Goal: Task Accomplishment & Management: Manage account settings

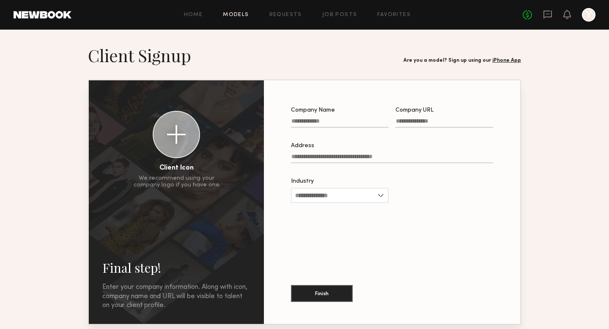
click at [235, 17] on link "Models" at bounding box center [236, 14] width 26 height 5
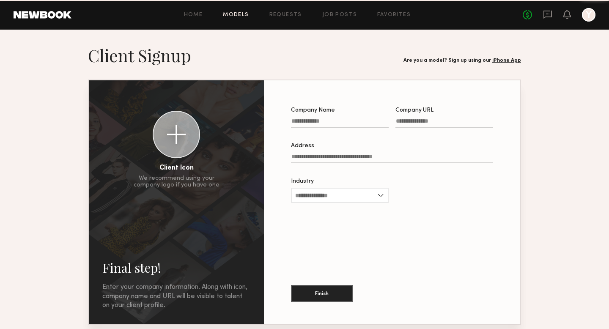
click at [242, 16] on link "Models" at bounding box center [236, 14] width 26 height 5
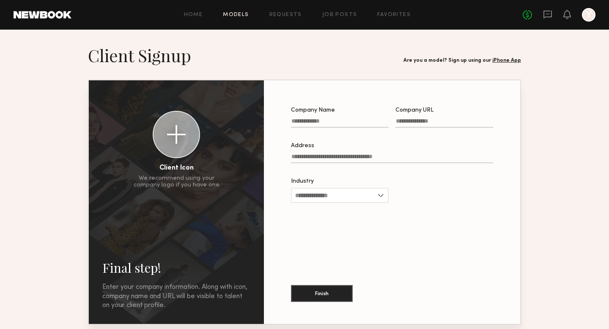
click at [242, 14] on link "Models" at bounding box center [236, 14] width 26 height 5
click at [239, 14] on link "Models" at bounding box center [236, 14] width 26 height 5
click at [57, 19] on header "Home Models Requests Job Posts Favorites Sign Out No fees up to $5,000 Y" at bounding box center [304, 15] width 609 height 30
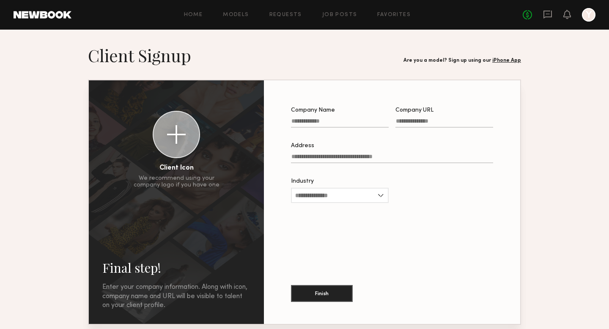
click at [57, 14] on link at bounding box center [43, 15] width 58 height 8
click at [588, 16] on div at bounding box center [589, 15] width 14 height 14
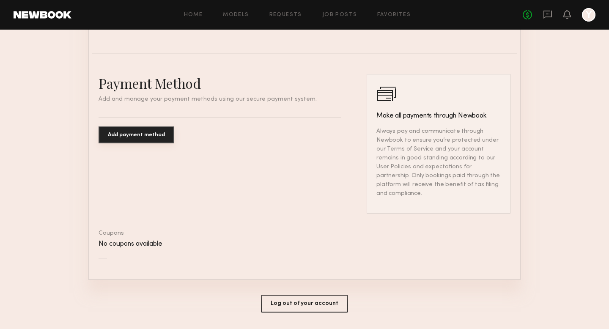
scroll to position [480, 0]
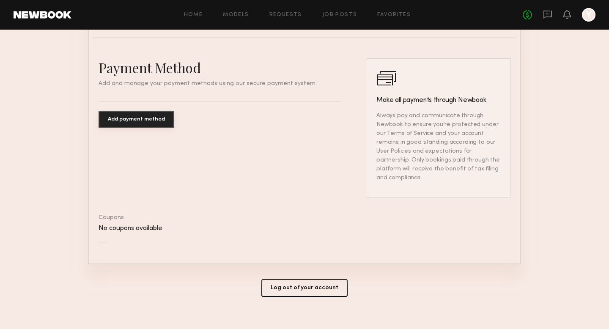
click at [314, 279] on button "Log out of your account" at bounding box center [304, 288] width 86 height 18
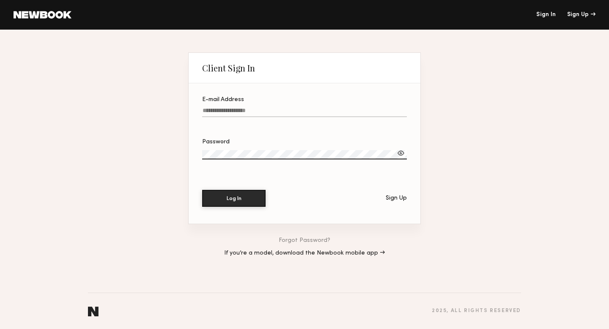
click at [550, 16] on link "Sign In" at bounding box center [545, 15] width 19 height 6
click at [244, 254] on link "If you’re a model, download the Newbook mobile app →" at bounding box center [304, 253] width 161 height 6
